Goal: Register for event/course

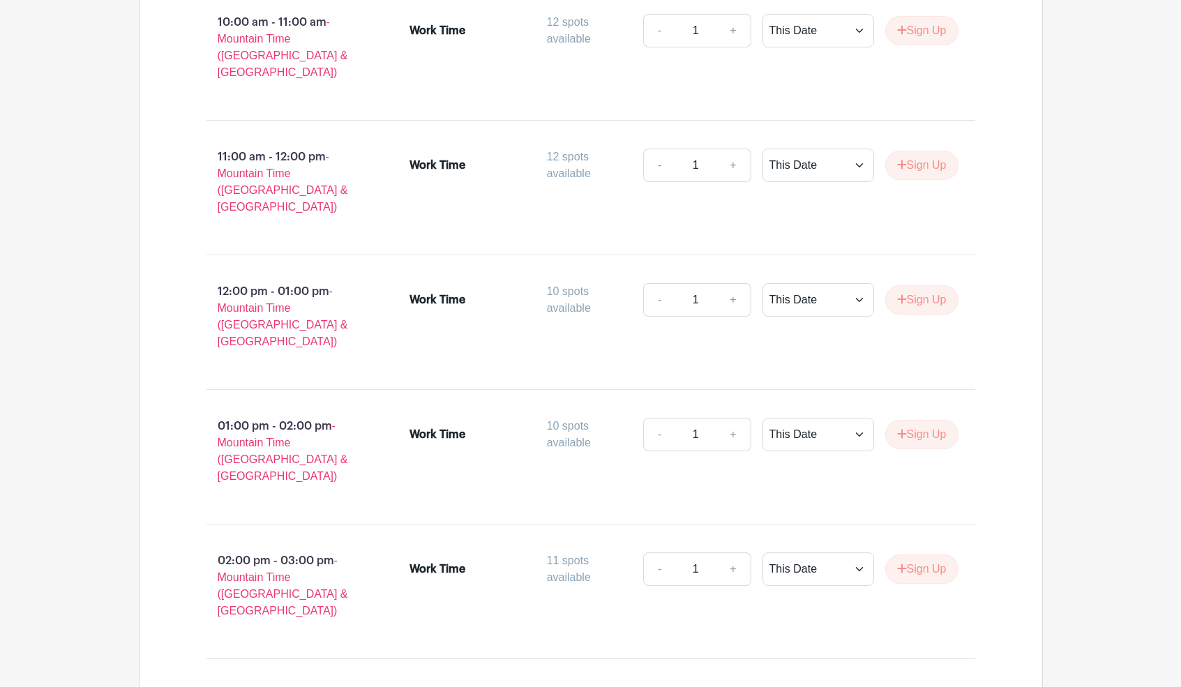
scroll to position [1108, 0]
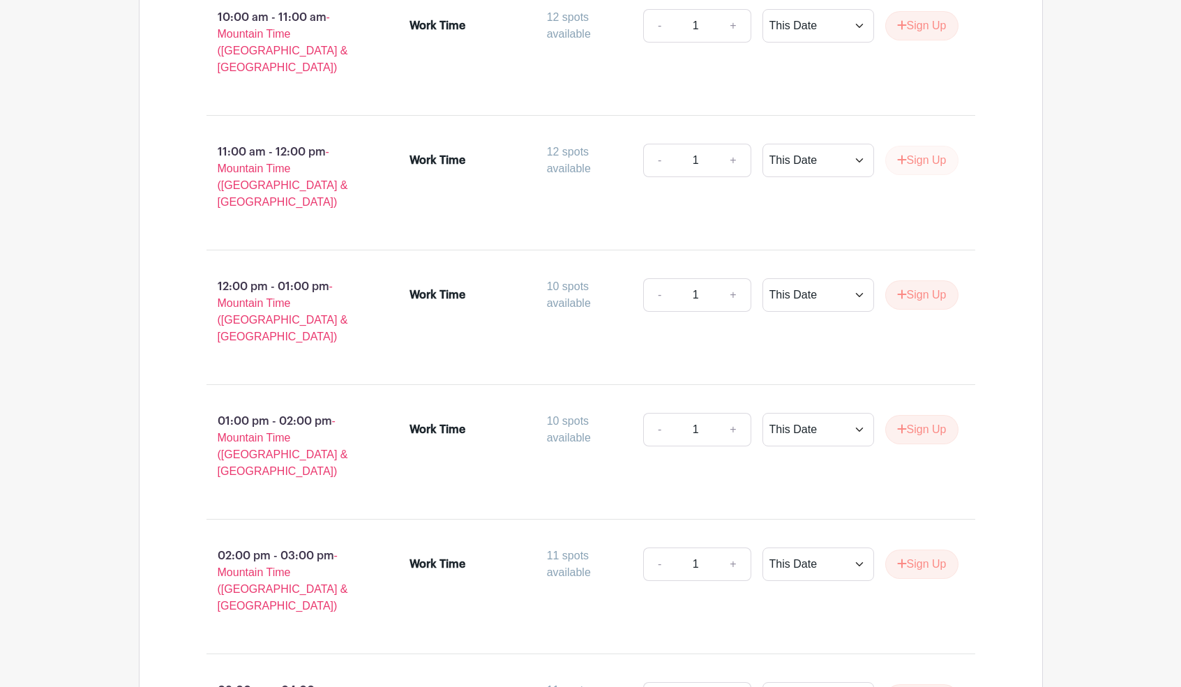
click at [941, 146] on button "Sign Up" at bounding box center [921, 160] width 73 height 29
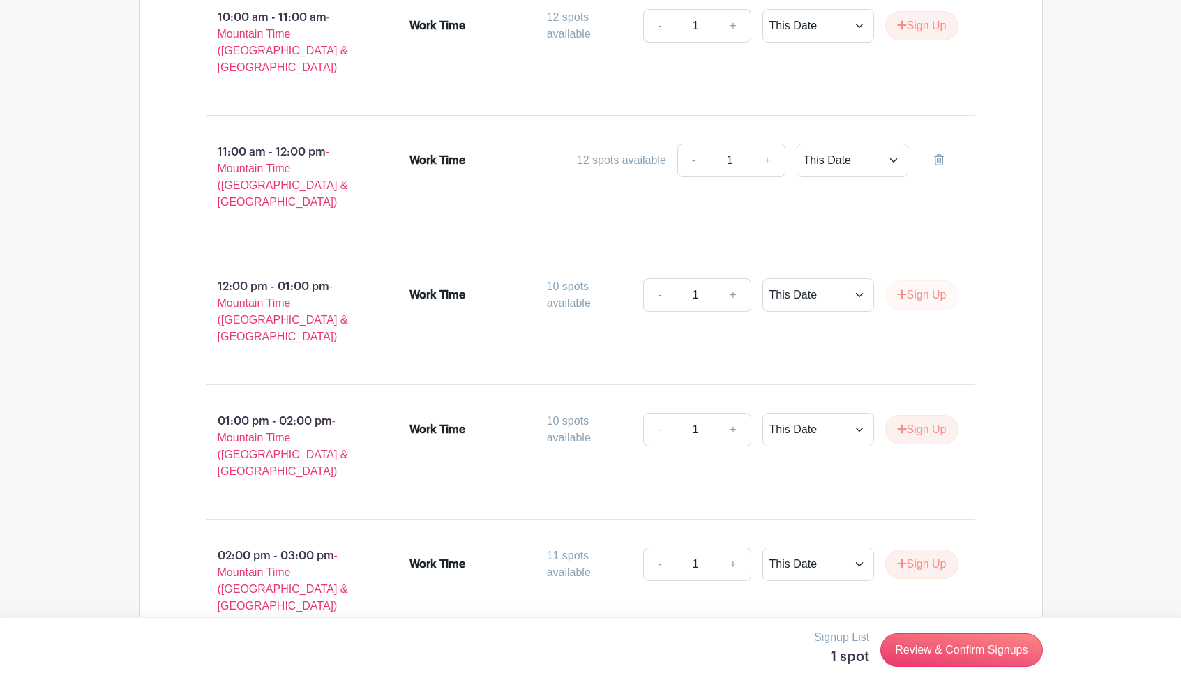
click at [934, 280] on button "Sign Up" at bounding box center [921, 294] width 73 height 29
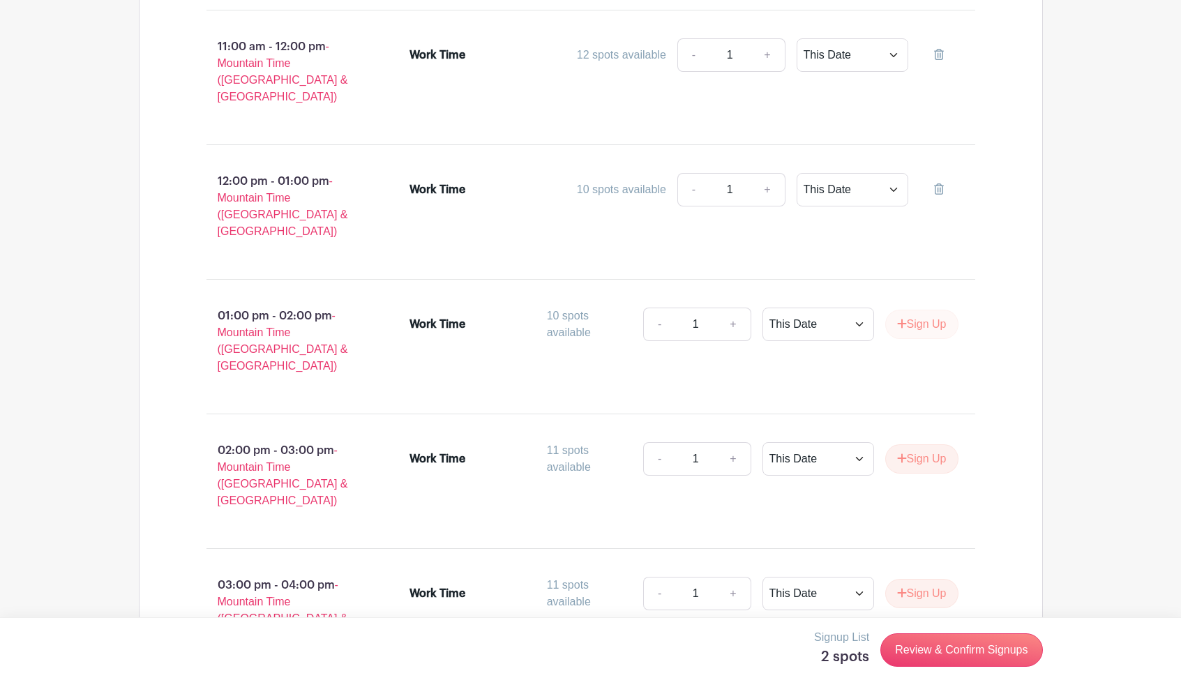
click at [934, 310] on button "Sign Up" at bounding box center [921, 324] width 73 height 29
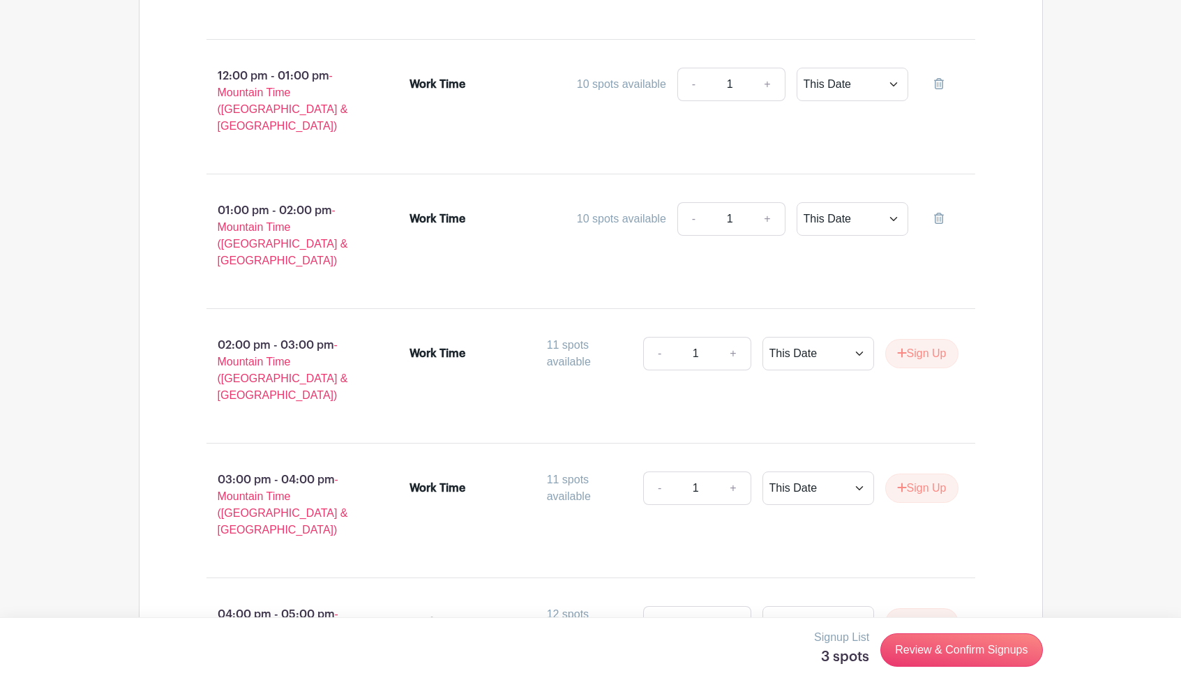
scroll to position [1336, 0]
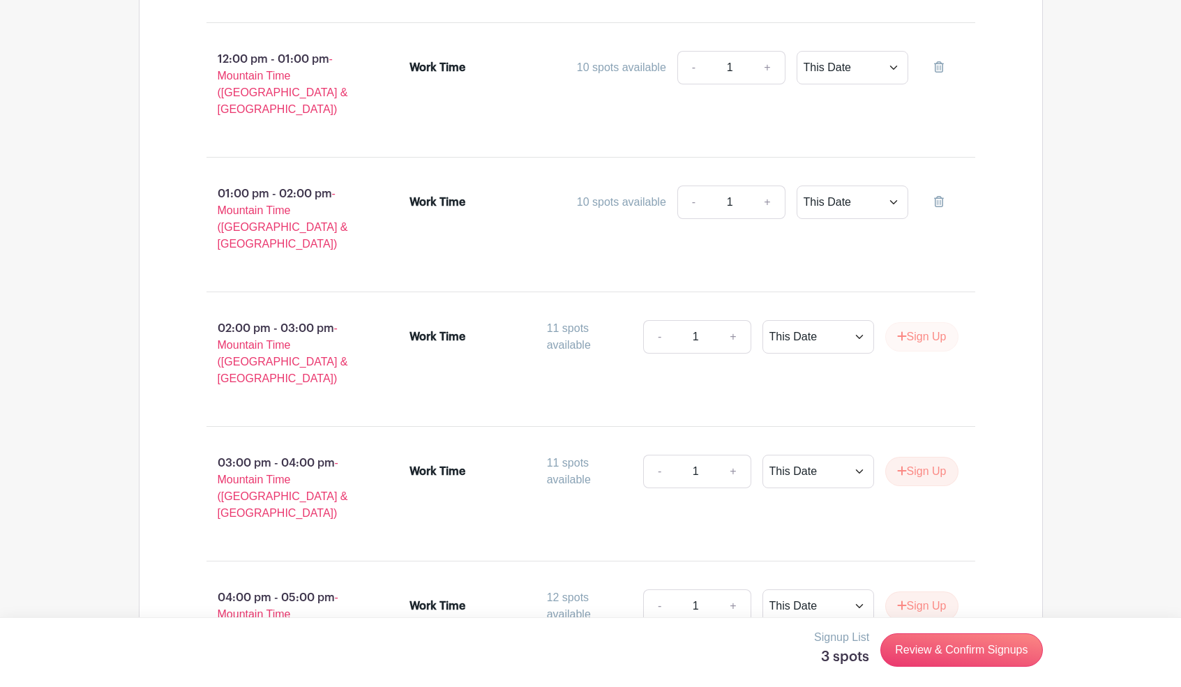
click at [934, 322] on button "Sign Up" at bounding box center [921, 336] width 73 height 29
click at [926, 457] on button "Sign Up" at bounding box center [921, 471] width 73 height 29
click at [926, 591] on button "Sign Up" at bounding box center [921, 605] width 73 height 29
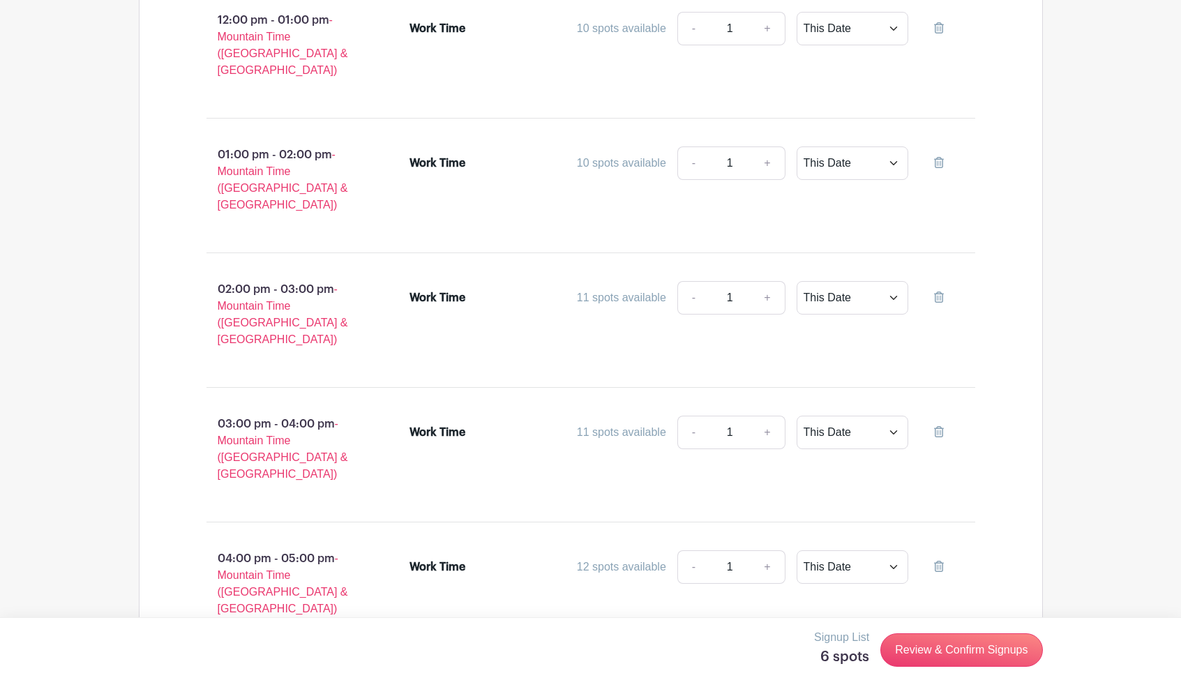
scroll to position [1374, 0]
click at [965, 649] on link "Review & Confirm Signups" at bounding box center [961, 649] width 162 height 33
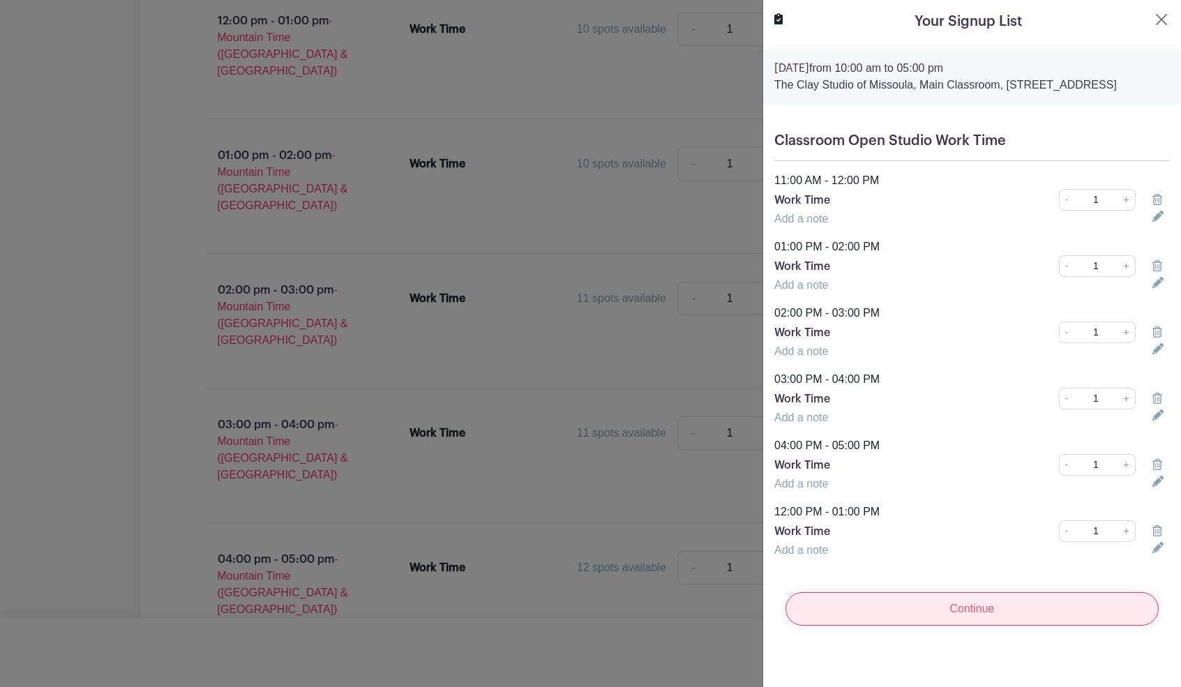
click at [969, 626] on input "Continue" at bounding box center [971, 608] width 373 height 33
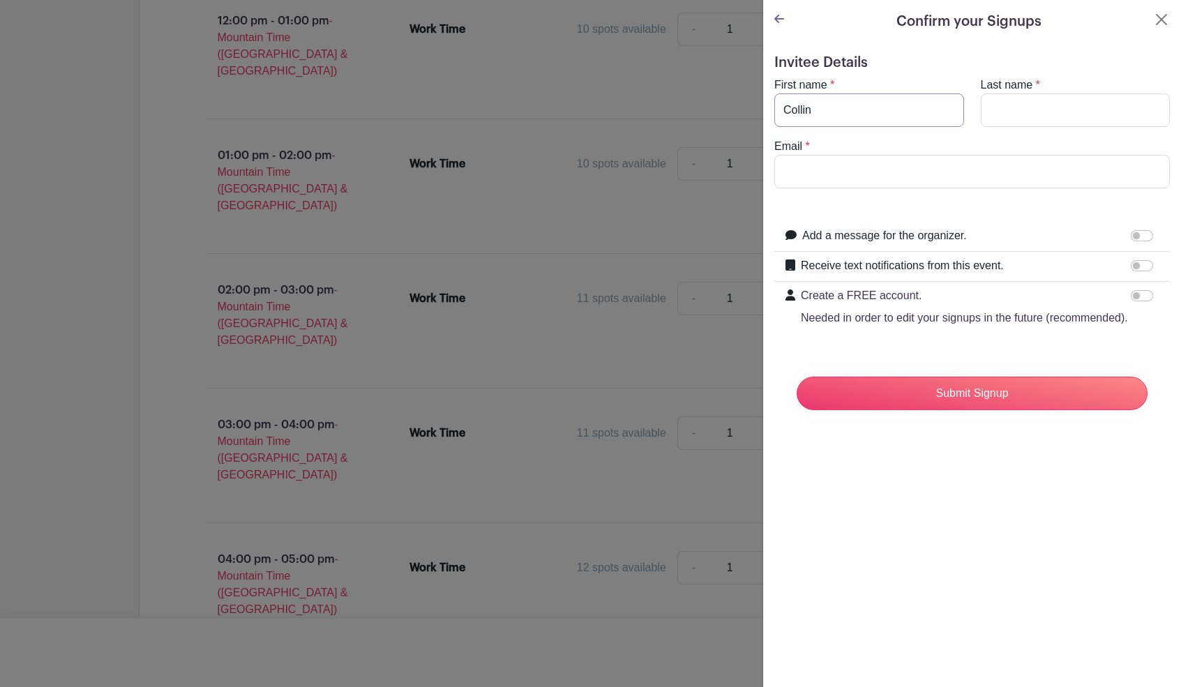
type input "Collin"
type input "Voitk"
type input "[EMAIL_ADDRESS][DOMAIN_NAME]"
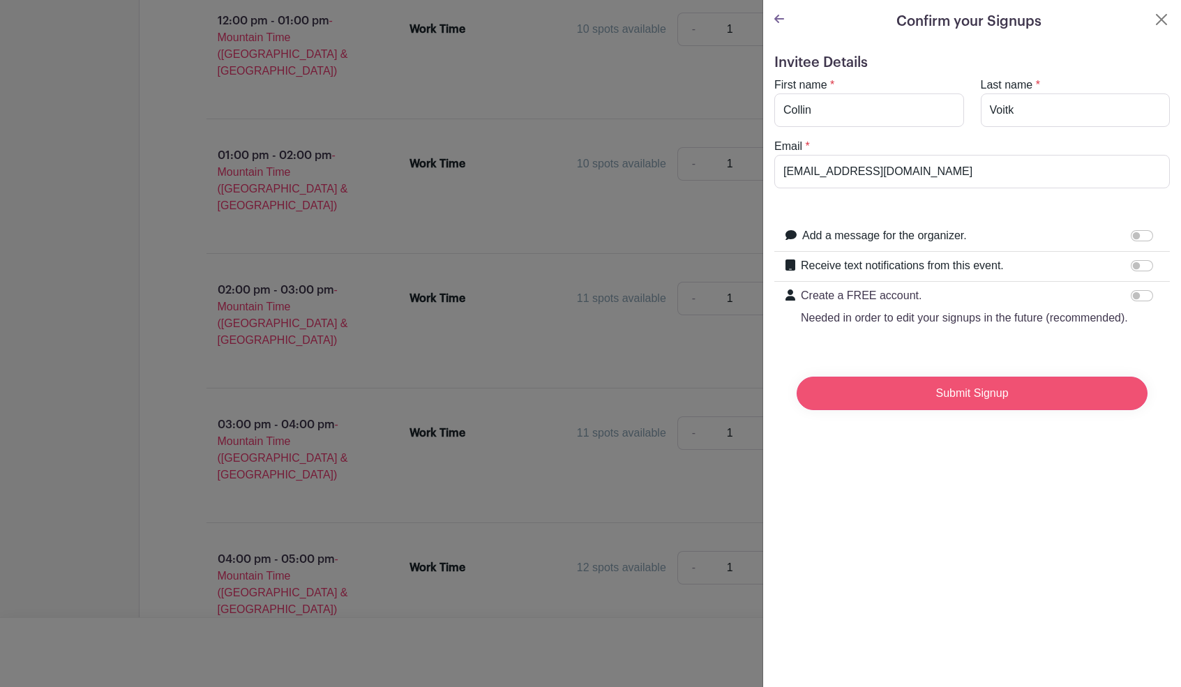
click at [978, 407] on input "Submit Signup" at bounding box center [971, 393] width 351 height 33
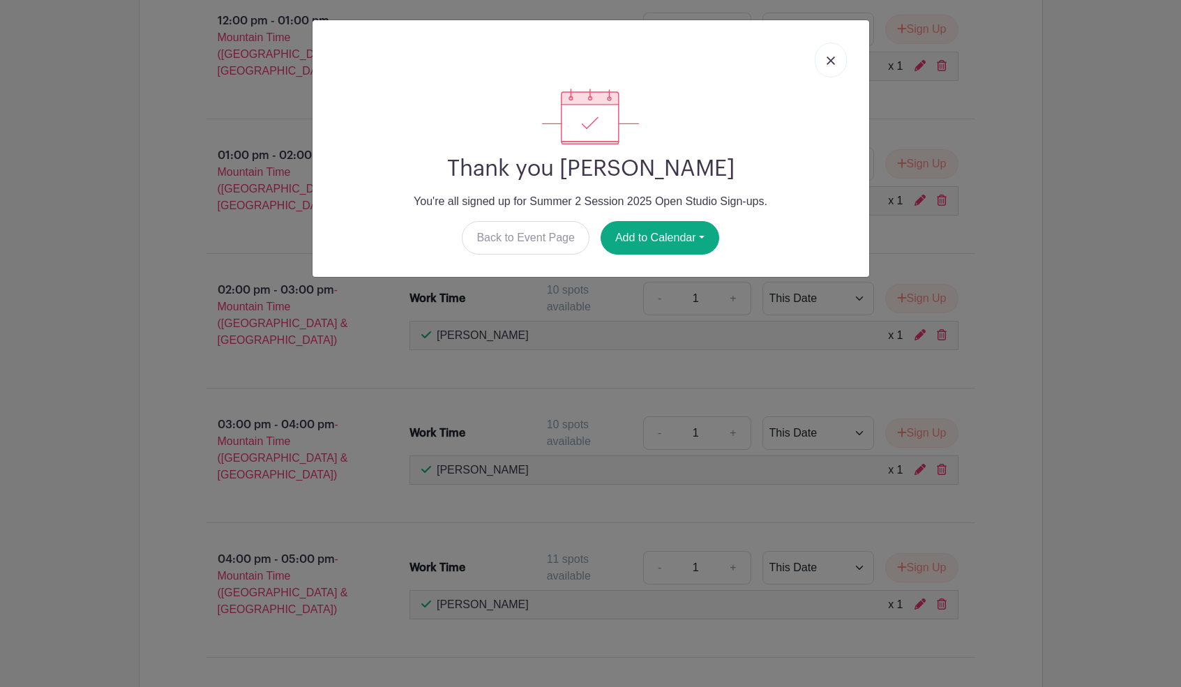
click at [820, 67] on link at bounding box center [831, 60] width 32 height 35
